Goal: Task Accomplishment & Management: Manage account settings

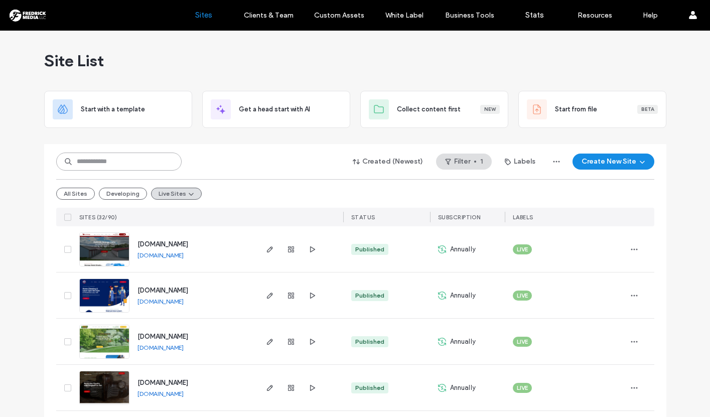
click at [89, 164] on input at bounding box center [118, 161] width 125 height 18
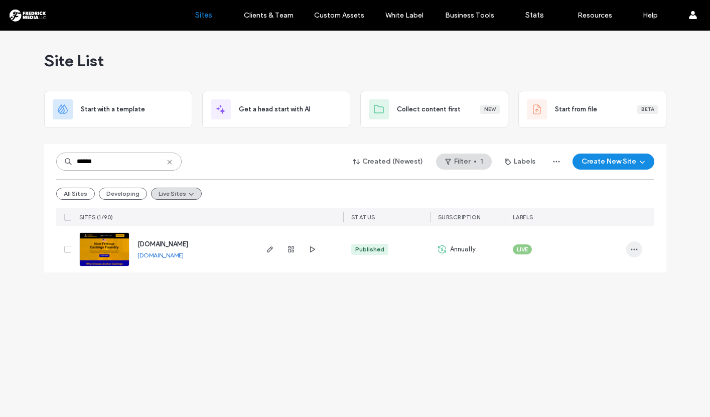
type input "******"
click at [638, 251] on icon "button" at bounding box center [634, 249] width 8 height 8
click at [606, 358] on span "Site Dashboard" at bounding box center [594, 358] width 47 height 10
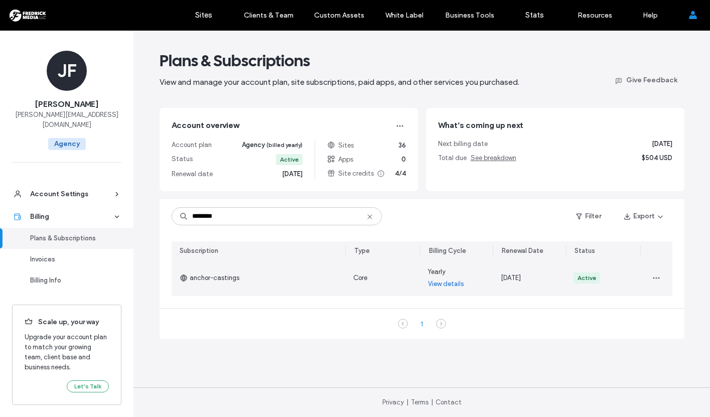
click at [443, 284] on link "View details" at bounding box center [446, 284] width 36 height 10
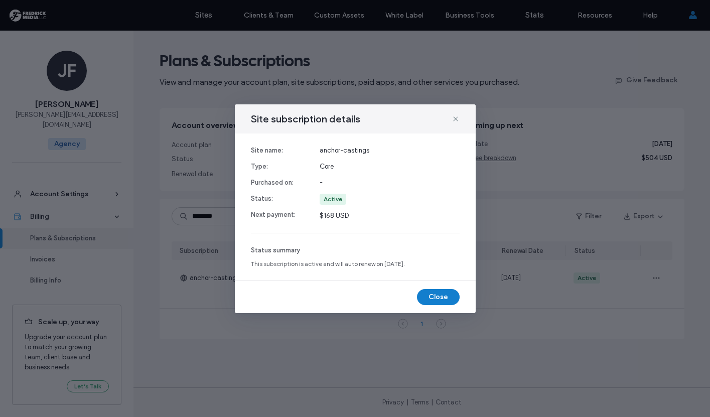
click at [434, 295] on button "Close" at bounding box center [438, 297] width 43 height 16
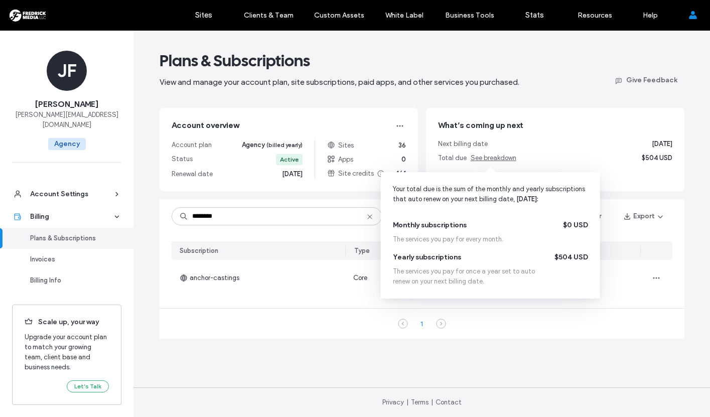
click at [502, 151] on div "Next billing date Sep 30, 2025 Total due See breakdown $504 USD" at bounding box center [555, 151] width 234 height 24
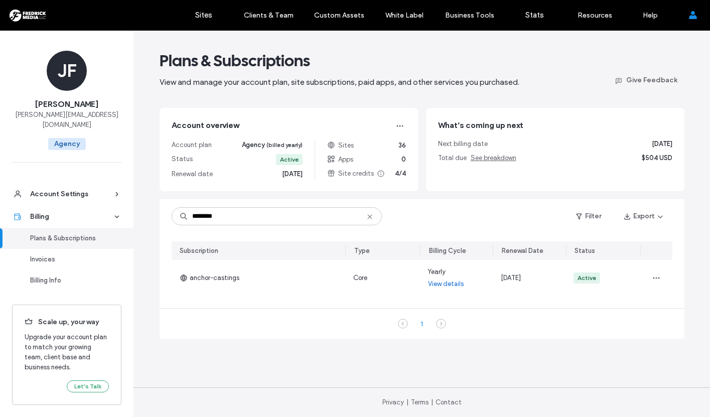
click at [541, 146] on div "Next billing date Sep 30, 2025" at bounding box center [555, 144] width 234 height 10
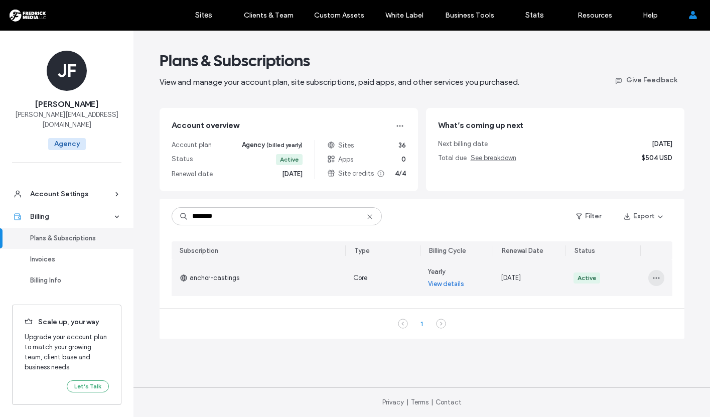
click at [660, 274] on icon "button" at bounding box center [656, 278] width 8 height 8
click at [637, 320] on span "Turn Off Auto Renew" at bounding box center [612, 323] width 61 height 10
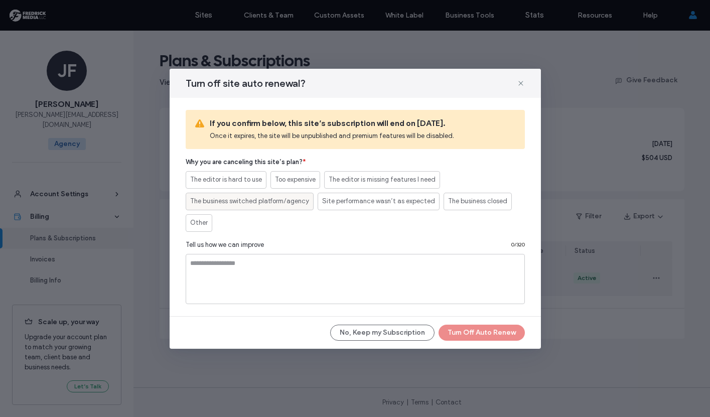
click at [261, 204] on span "The business switched platform/agency" at bounding box center [249, 201] width 119 height 10
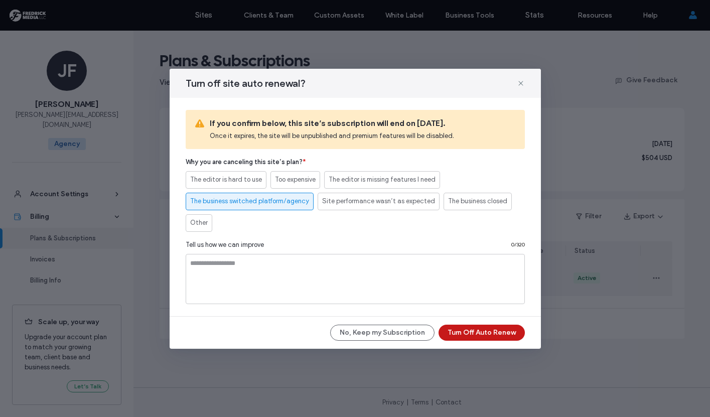
click at [480, 337] on button "Turn Off Auto Renew" at bounding box center [481, 333] width 86 height 16
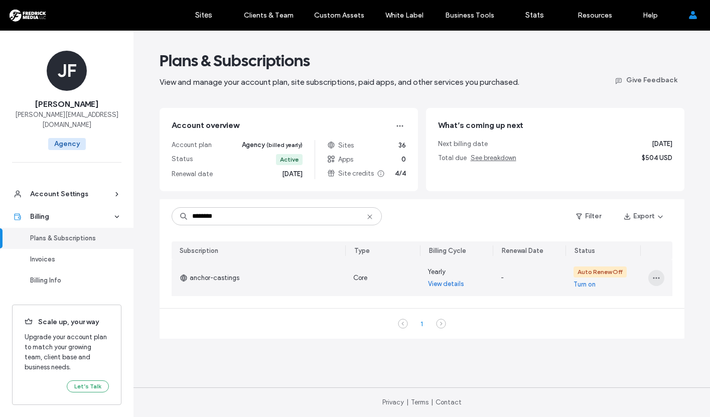
click at [658, 276] on icon "button" at bounding box center [656, 278] width 8 height 8
click at [632, 338] on span "View in Site Overview" at bounding box center [613, 342] width 62 height 10
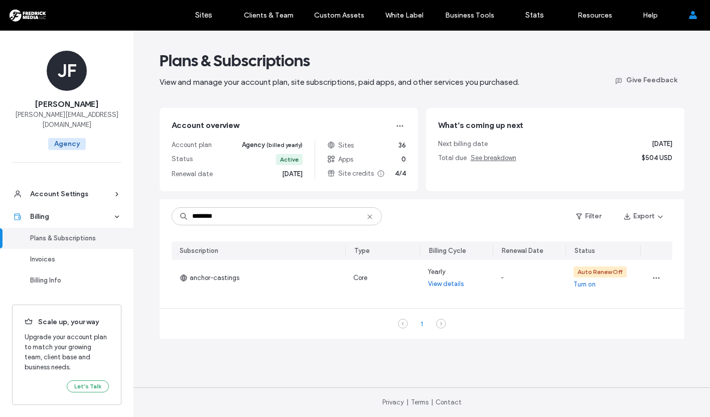
click at [366, 218] on icon at bounding box center [370, 217] width 8 height 8
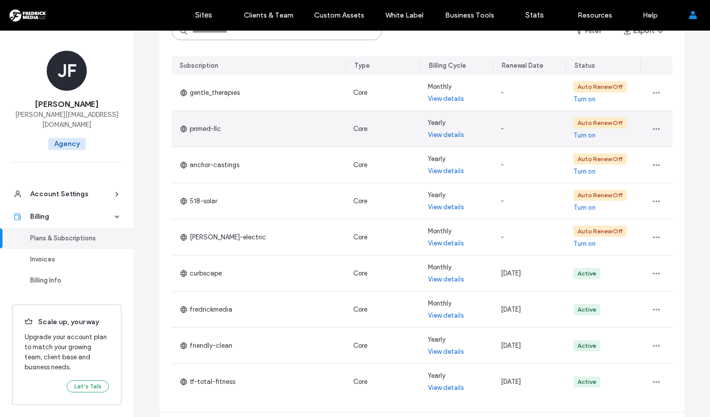
scroll to position [186, 0]
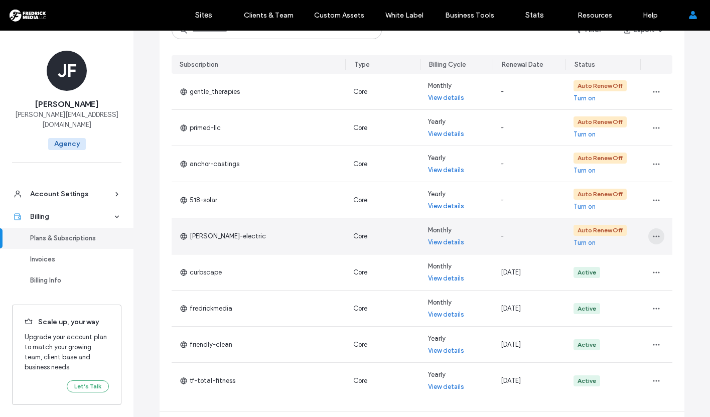
click at [653, 238] on icon "button" at bounding box center [656, 236] width 8 height 8
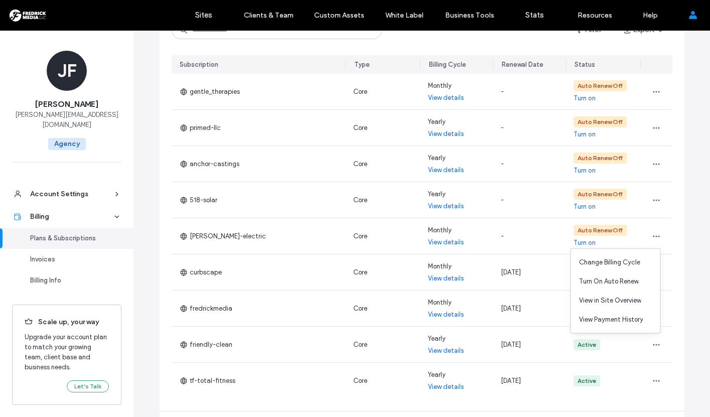
click at [677, 239] on div "Subscription Type Billing Cycle Renewal Date Status gentle_therapies Core Month…" at bounding box center [422, 229] width 525 height 364
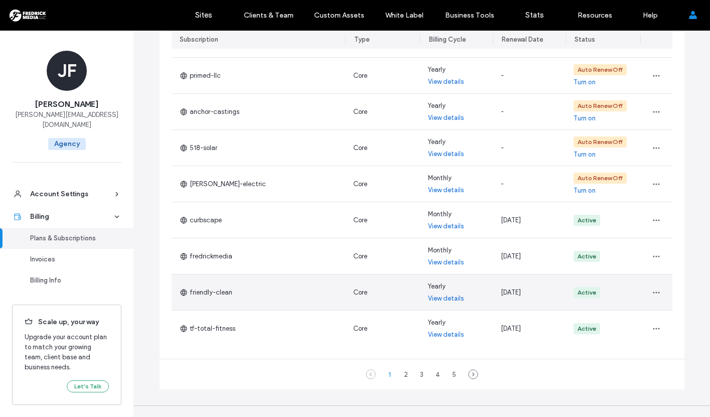
scroll to position [239, 0]
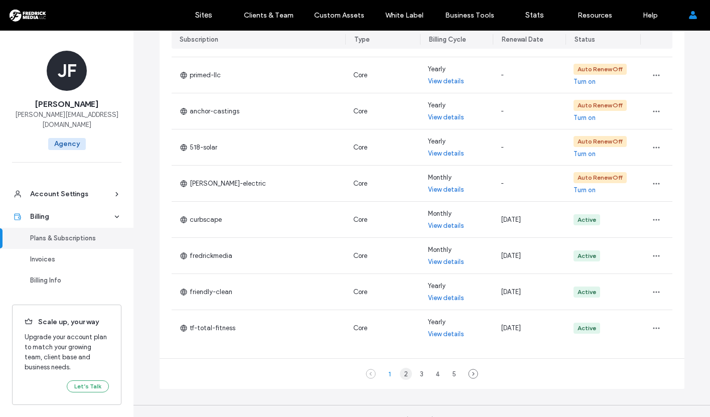
click at [401, 376] on div "2" at bounding box center [406, 374] width 12 height 12
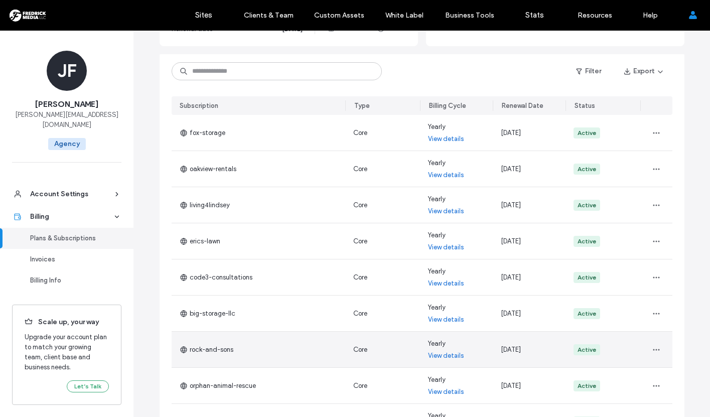
scroll to position [122, 0]
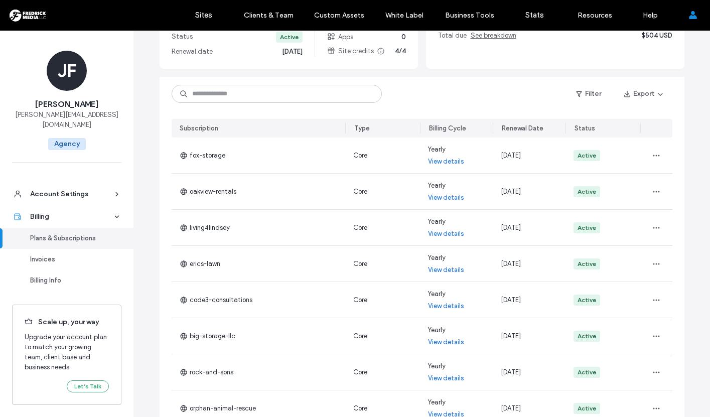
click at [454, 126] on div "Billing Cycle" at bounding box center [447, 128] width 37 height 10
click at [577, 98] on span "button" at bounding box center [580, 93] width 10 height 15
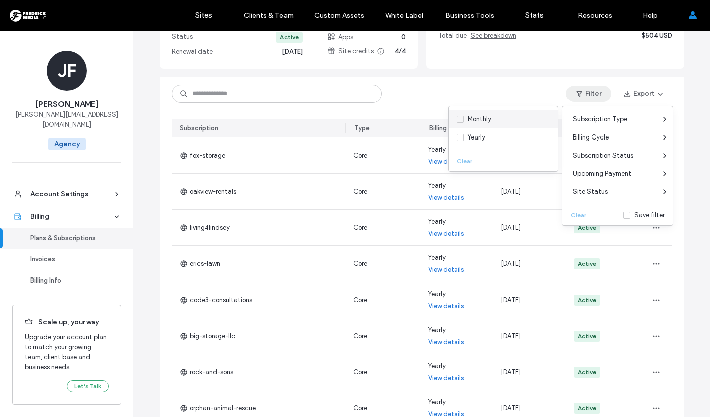
click at [459, 117] on span at bounding box center [459, 119] width 7 height 7
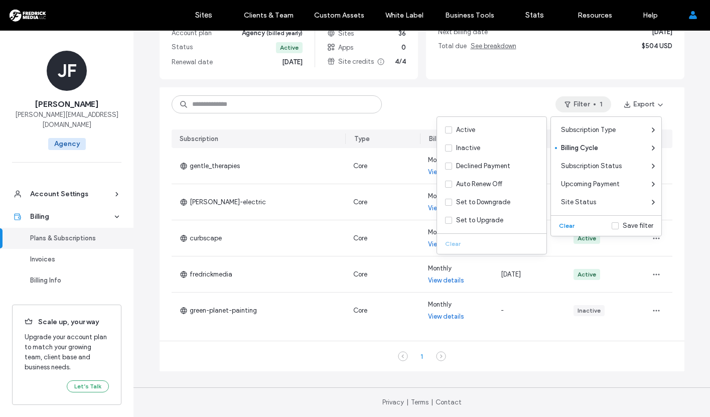
click at [698, 227] on div "Plans & Subscriptions View and manage your account plan, site subscriptions, pa…" at bounding box center [421, 168] width 576 height 498
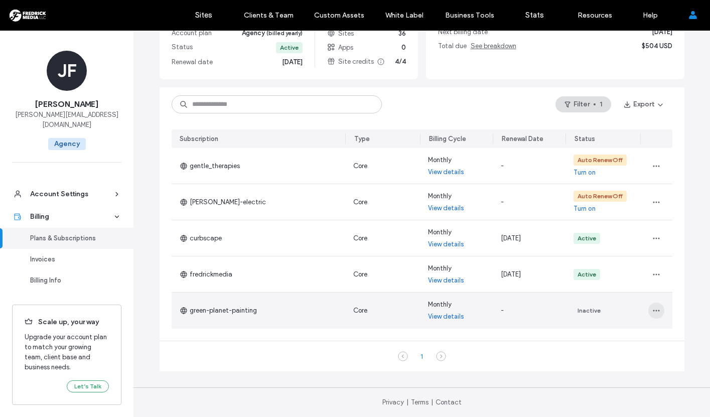
click at [656, 309] on icon "button" at bounding box center [656, 310] width 8 height 8
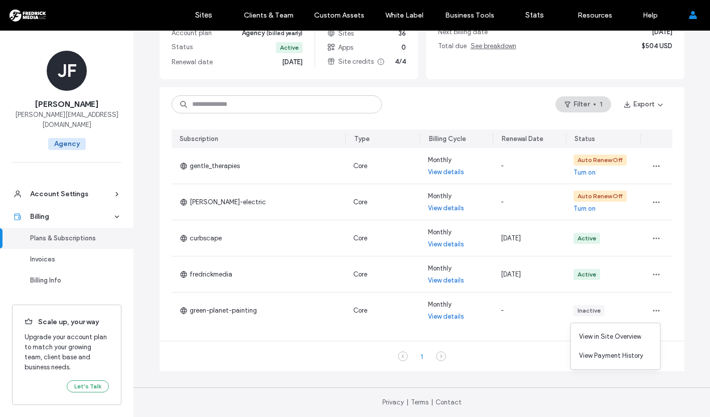
click at [681, 306] on main "Plans & Subscriptions View and manage your account plan, site subscriptions, pa…" at bounding box center [421, 153] width 557 height 468
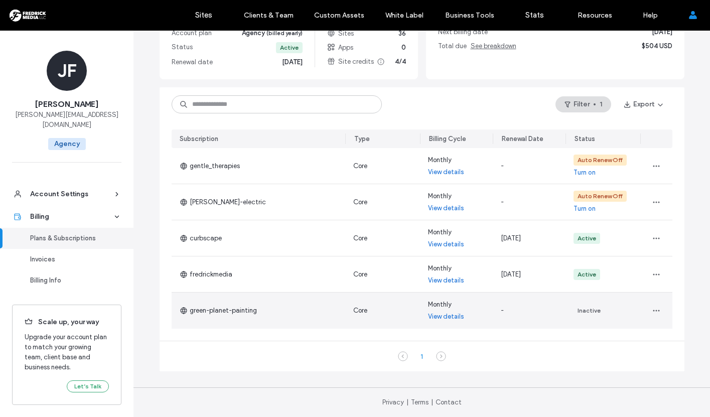
click at [442, 316] on link "View details" at bounding box center [446, 316] width 36 height 10
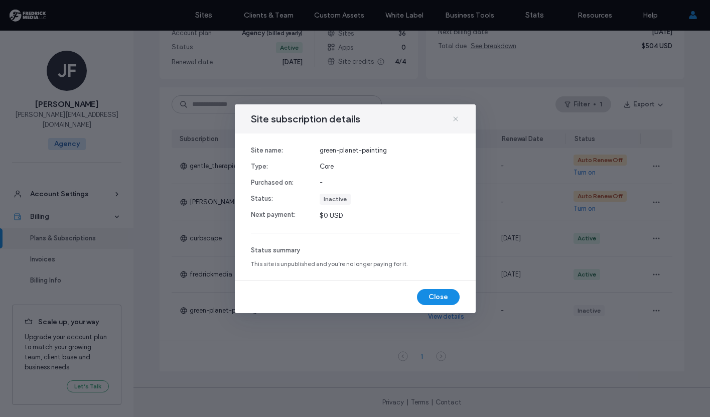
click at [455, 119] on icon at bounding box center [455, 119] width 8 height 8
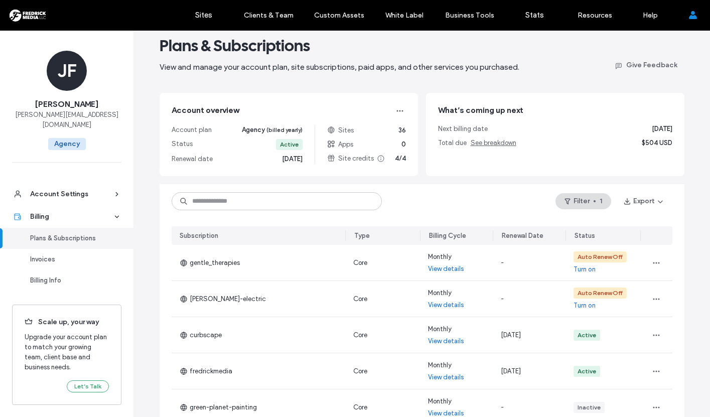
scroll to position [0, 0]
